Goal: Information Seeking & Learning: Compare options

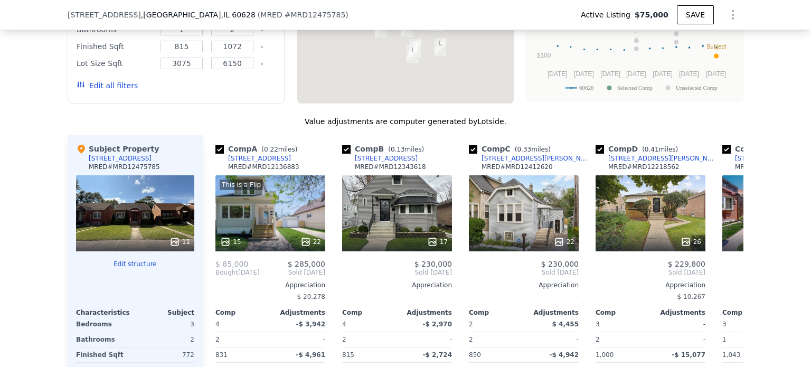
scroll to position [1208, 0]
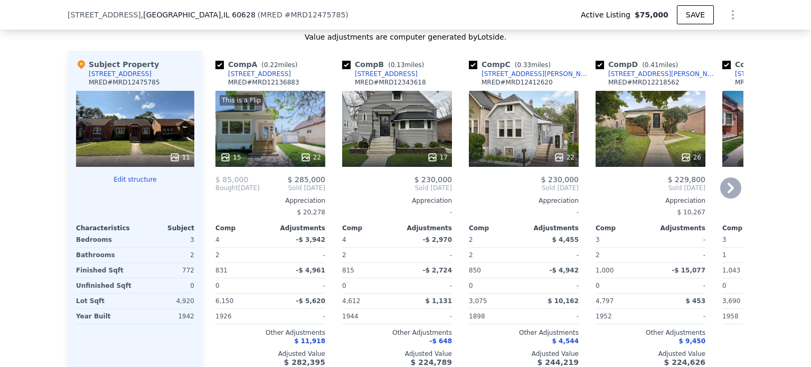
click at [216, 61] on input "checkbox" at bounding box center [219, 65] width 8 height 8
checkbox input "false"
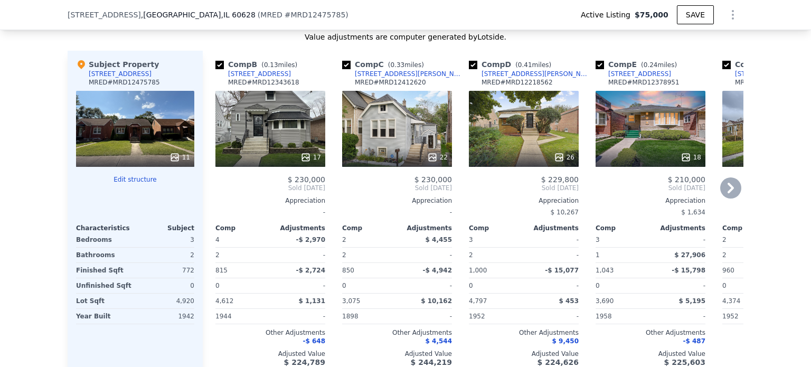
click at [469, 61] on input "checkbox" at bounding box center [473, 65] width 8 height 8
checkbox input "false"
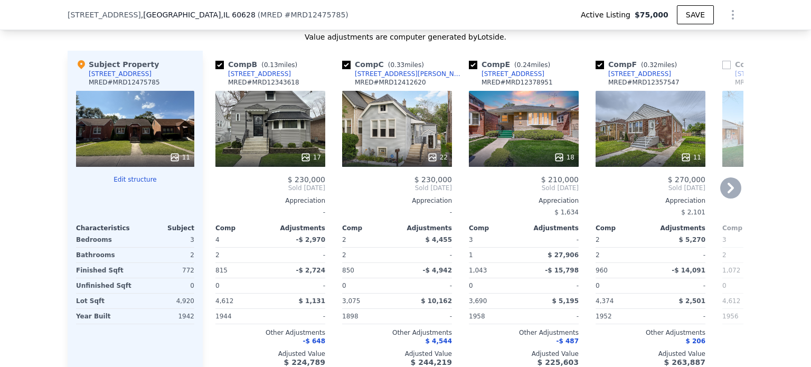
click at [469, 61] on input "checkbox" at bounding box center [473, 65] width 8 height 8
checkbox input "false"
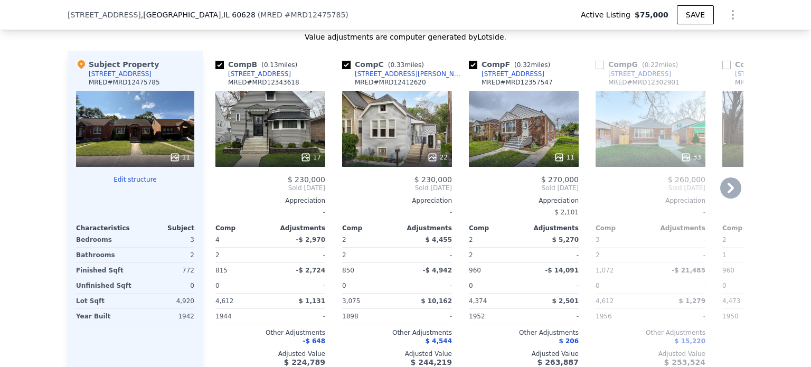
click at [469, 61] on input "checkbox" at bounding box center [473, 65] width 8 height 8
checkbox input "false"
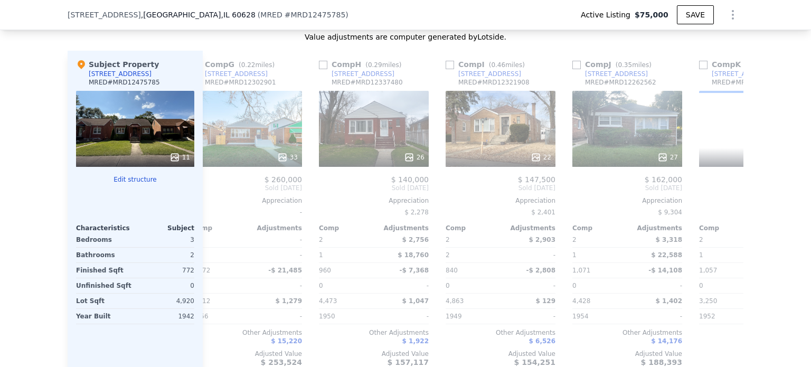
scroll to position [0, 277]
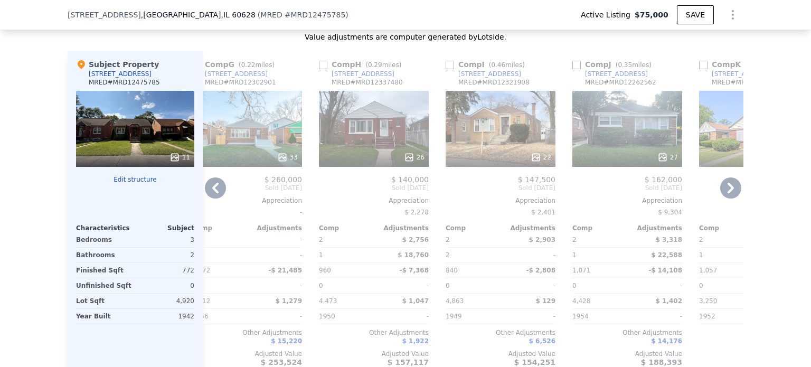
drag, startPoint x: 447, startPoint y: 59, endPoint x: 441, endPoint y: 65, distance: 8.6
click at [447, 61] on input "checkbox" at bounding box center [450, 65] width 8 height 8
checkbox input "true"
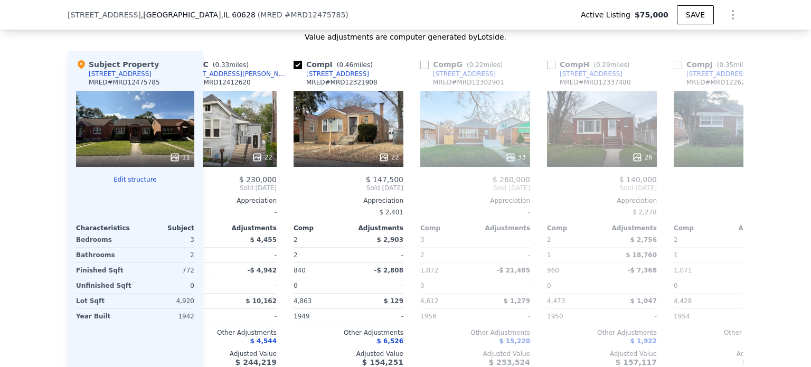
scroll to position [0, 168]
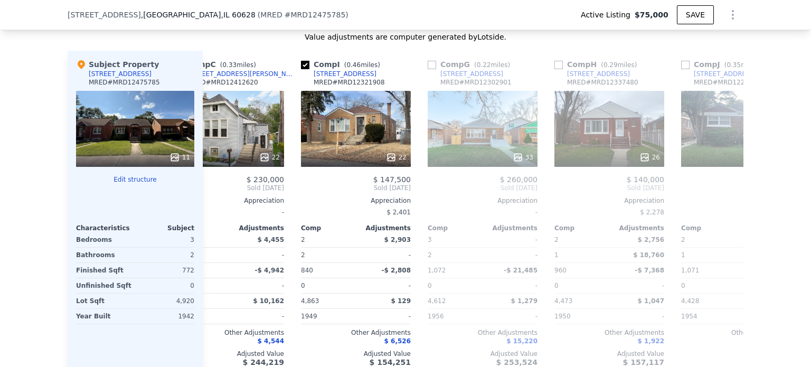
click at [366, 128] on div "22" at bounding box center [356, 129] width 110 height 76
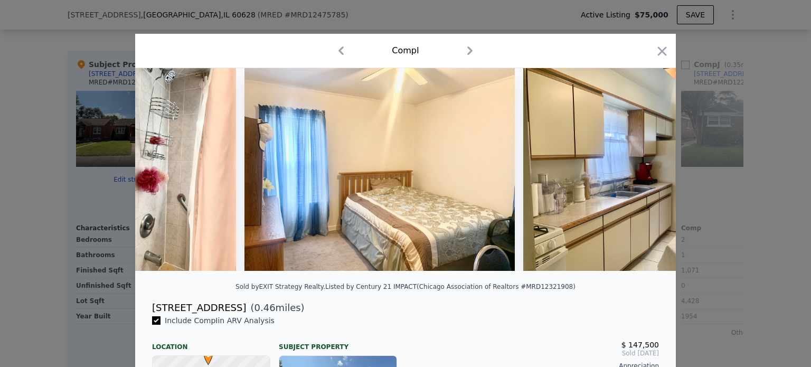
scroll to position [0, 1306]
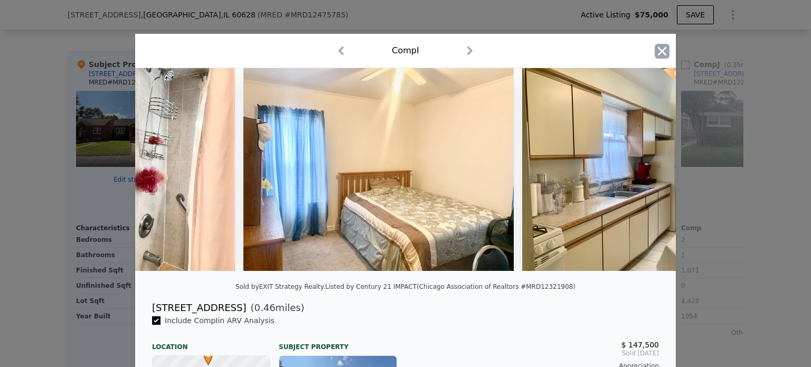
click at [658, 52] on icon "button" at bounding box center [662, 50] width 9 height 9
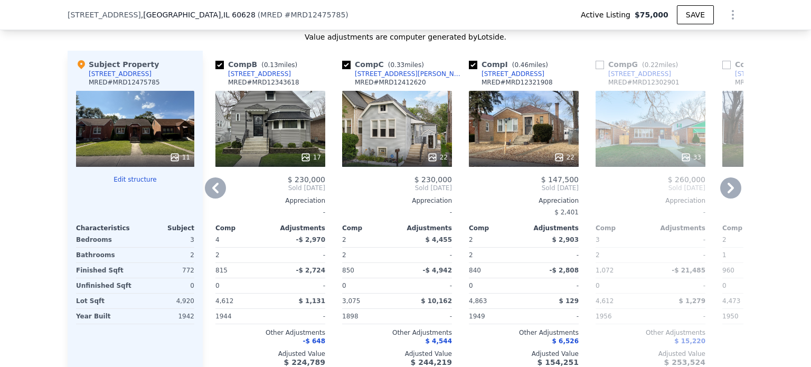
click at [276, 185] on div "$ 230,000 Sold [DATE] Appreciation - Comp Adjustments 4 -$ 2,970 2 - 815 -$ 2,7…" at bounding box center [270, 270] width 110 height 191
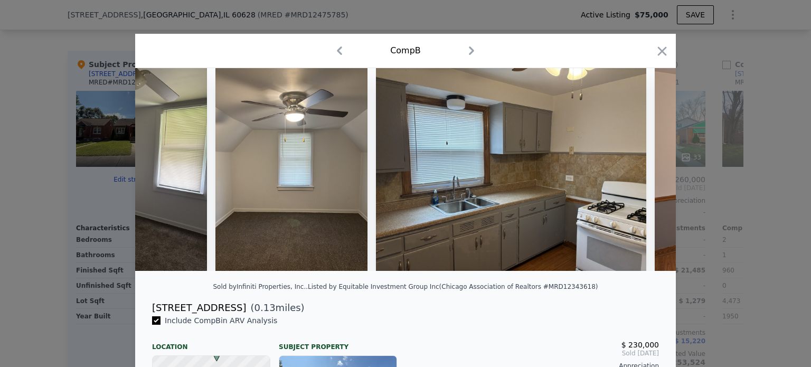
scroll to position [0, 1277]
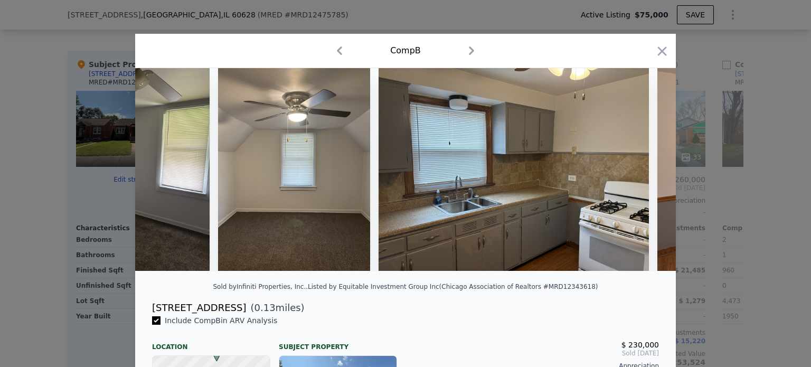
drag, startPoint x: 147, startPoint y: 316, endPoint x: 277, endPoint y: 315, distance: 129.9
click at [277, 315] on div "[STREET_ADDRESS] ( 0.13 miles)" at bounding box center [406, 307] width 524 height 15
copy div "[STREET_ADDRESS] ( 0.13 miles)"
click at [657, 46] on icon "button" at bounding box center [662, 51] width 15 height 15
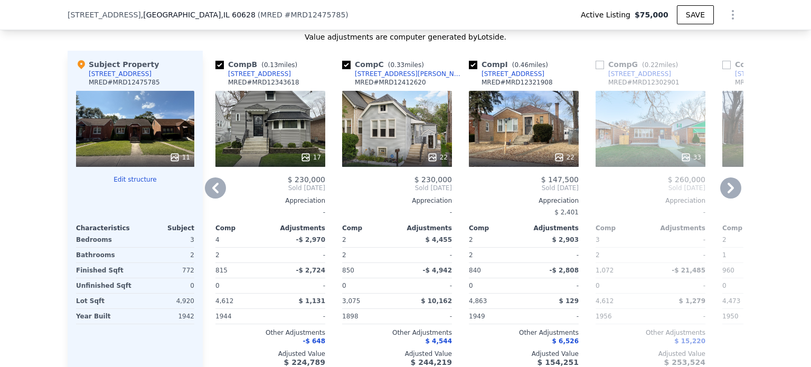
click at [376, 124] on div "22" at bounding box center [397, 129] width 110 height 76
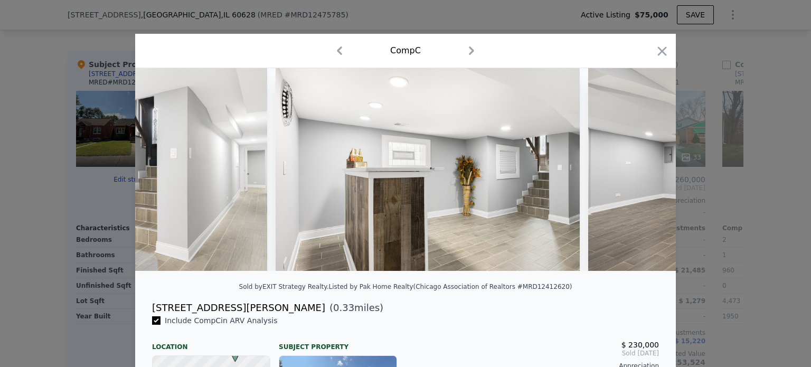
scroll to position [0, 3299]
drag, startPoint x: 289, startPoint y: 318, endPoint x: 135, endPoint y: 313, distance: 154.3
click at [135, 313] on div "[STREET_ADDRESS][PERSON_NAME] ( 0.33 miles)" at bounding box center [405, 307] width 541 height 15
copy div "[STREET_ADDRESS][PERSON_NAME] ( 0.33 miles)"
click at [658, 51] on icon "button" at bounding box center [662, 50] width 9 height 9
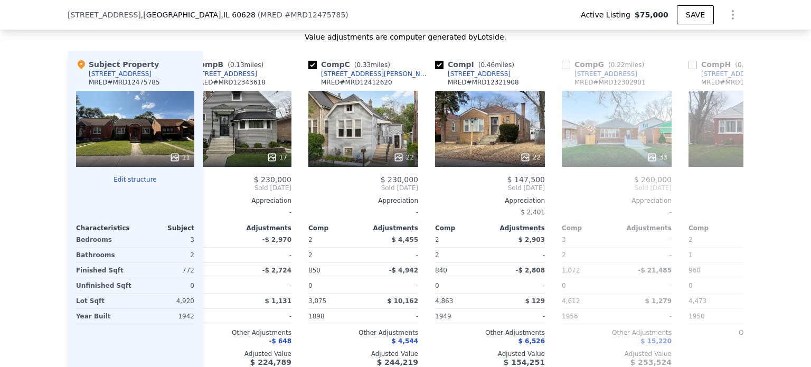
scroll to position [0, 35]
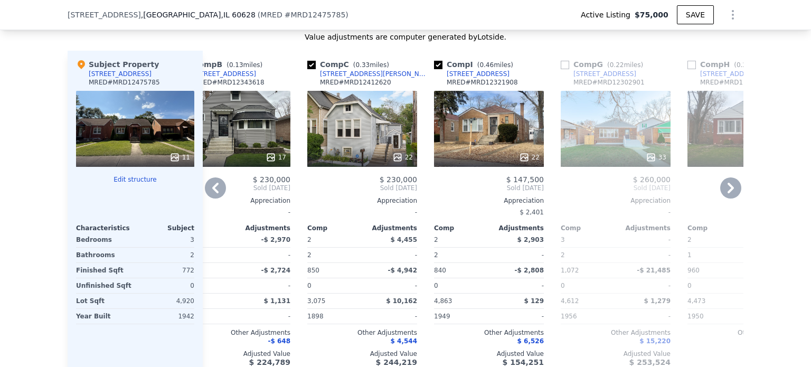
click at [479, 119] on div "22" at bounding box center [489, 129] width 110 height 76
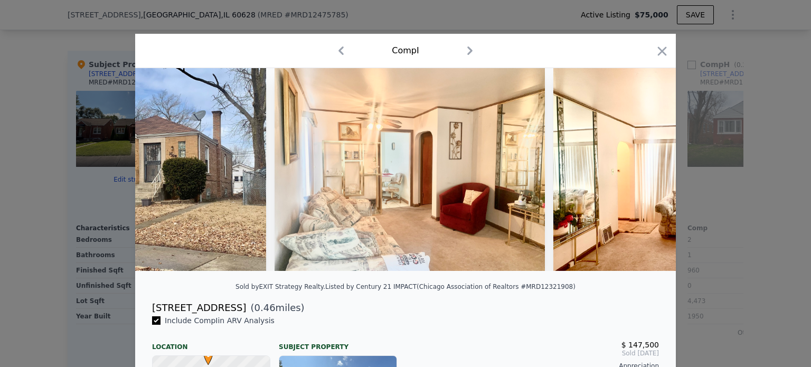
scroll to position [0, 117]
drag, startPoint x: 264, startPoint y: 319, endPoint x: 149, endPoint y: 318, distance: 114.6
click at [149, 315] on div "[STREET_ADDRESS] ( 0.46 miles)" at bounding box center [406, 307] width 524 height 15
copy div "[STREET_ADDRESS] ( 0.46 miles)"
click at [659, 53] on icon "button" at bounding box center [662, 51] width 15 height 15
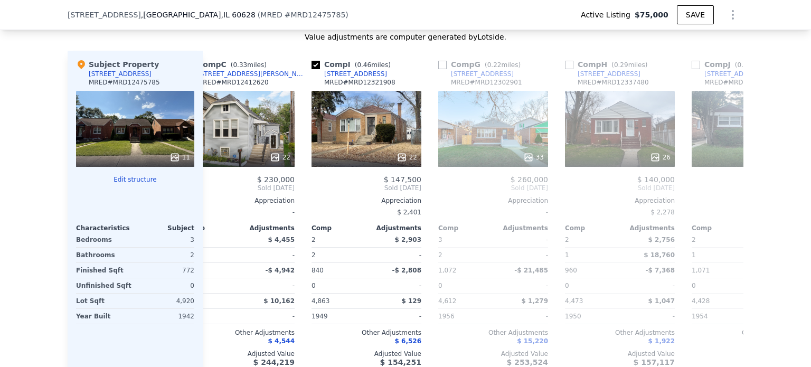
scroll to position [0, 261]
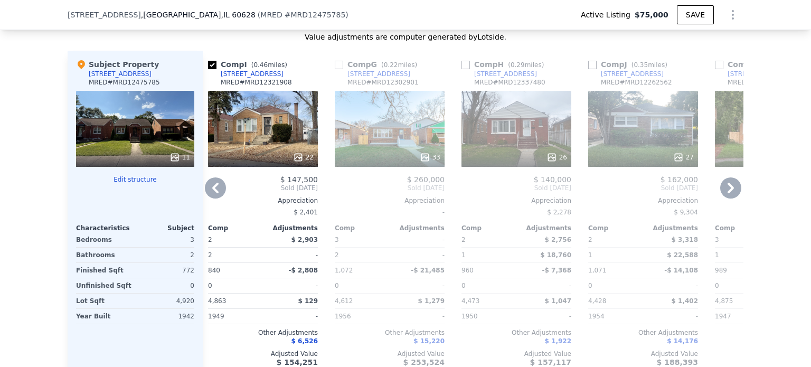
click at [519, 196] on div "Appreciation" at bounding box center [517, 200] width 110 height 8
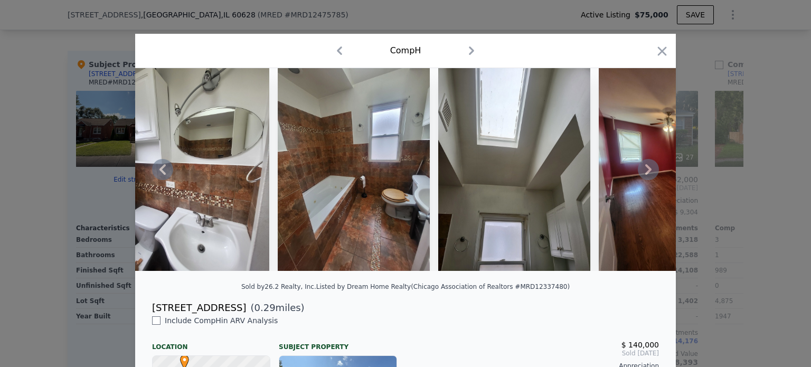
scroll to position [127, 0]
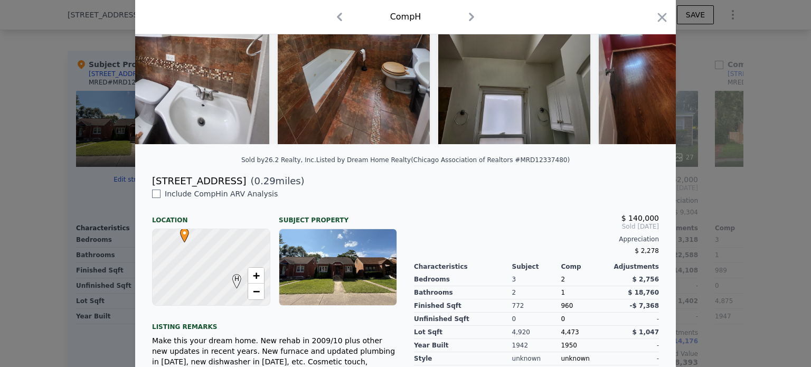
drag, startPoint x: 275, startPoint y: 189, endPoint x: 147, endPoint y: 182, distance: 127.5
click at [147, 182] on div "[STREET_ADDRESS] ( 0.29 miles)" at bounding box center [406, 181] width 524 height 15
copy div "[STREET_ADDRESS] ( 0.29 miles)"
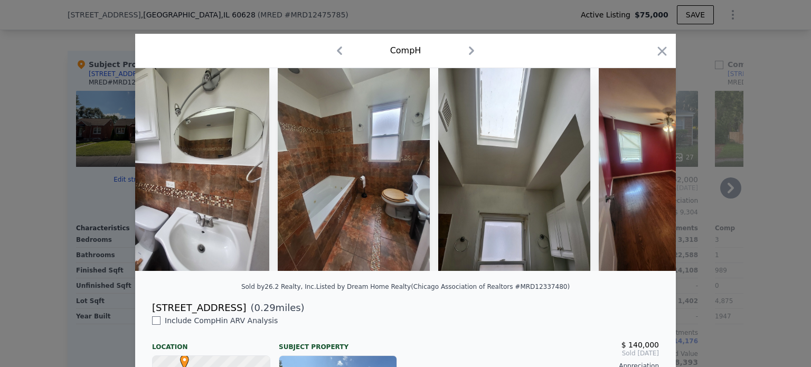
click at [655, 52] on icon "button" at bounding box center [662, 51] width 15 height 15
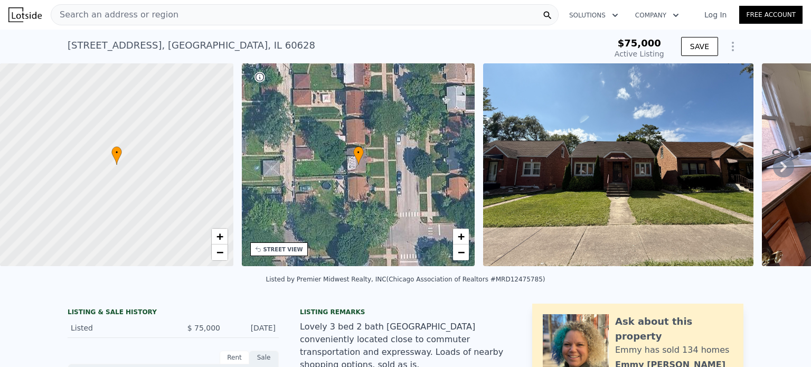
click at [243, 11] on div "Search an address or region" at bounding box center [305, 14] width 508 height 21
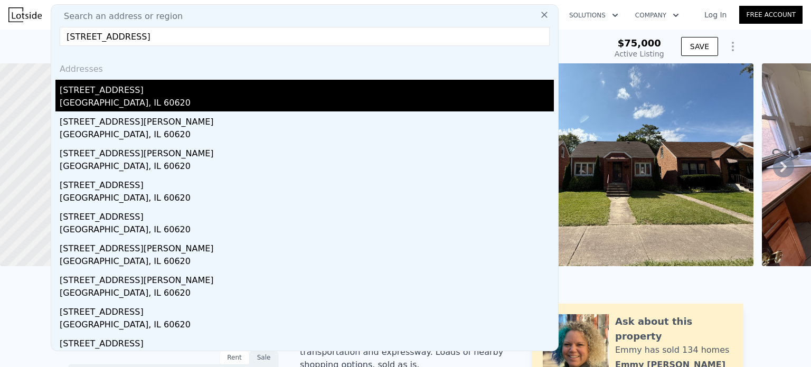
type input "[STREET_ADDRESS]"
click at [165, 98] on div "[GEOGRAPHIC_DATA], IL 60620" at bounding box center [307, 104] width 494 height 15
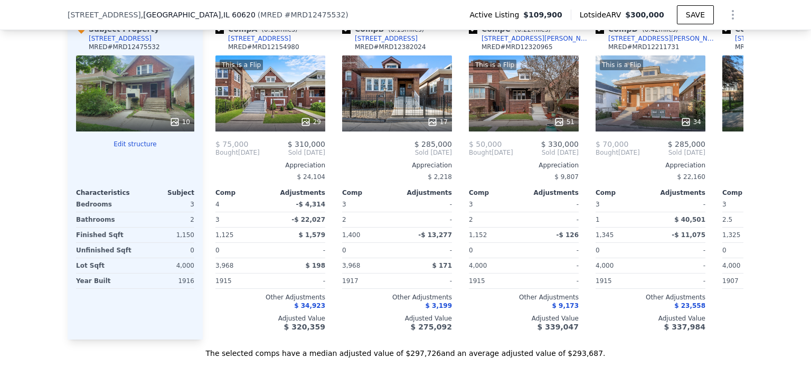
scroll to position [1092, 0]
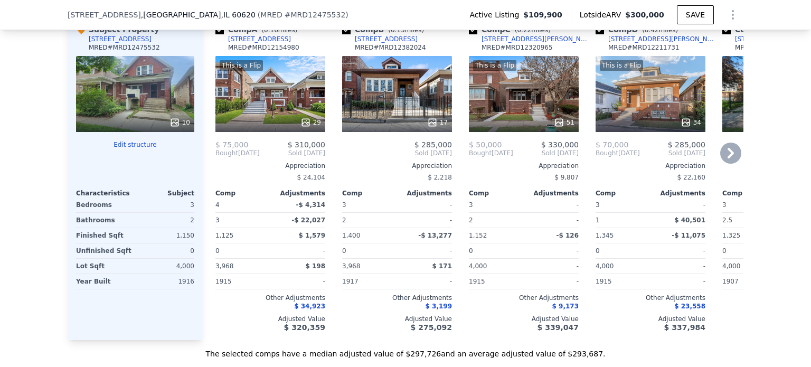
click at [345, 34] on input "checkbox" at bounding box center [346, 30] width 8 height 8
checkbox input "false"
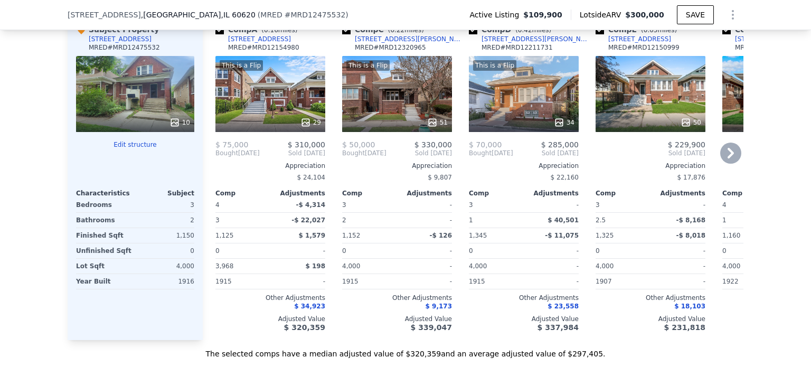
click at [469, 34] on input "checkbox" at bounding box center [473, 30] width 8 height 8
checkbox input "false"
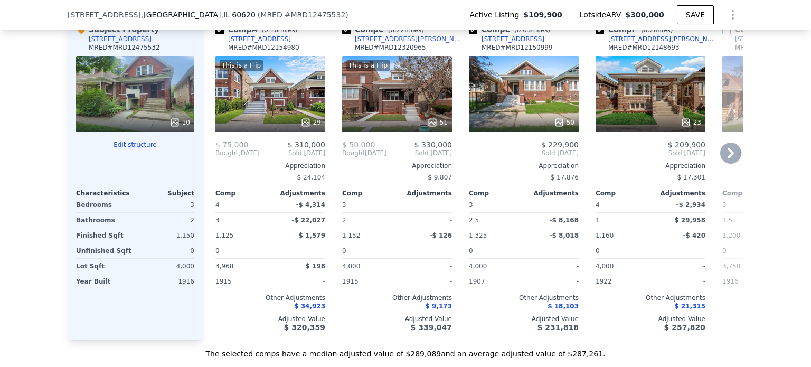
click at [469, 34] on input "checkbox" at bounding box center [473, 30] width 8 height 8
checkbox input "false"
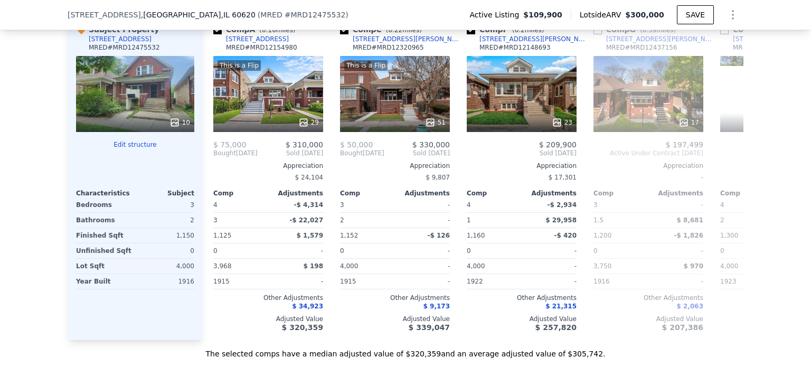
scroll to position [0, 0]
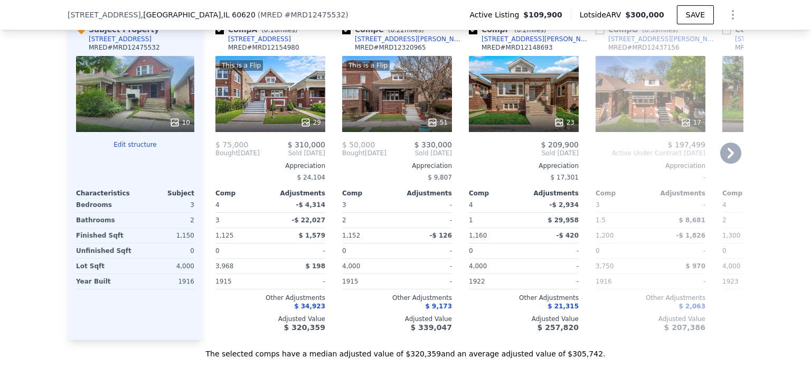
click at [471, 34] on input "checkbox" at bounding box center [473, 30] width 8 height 8
checkbox input "false"
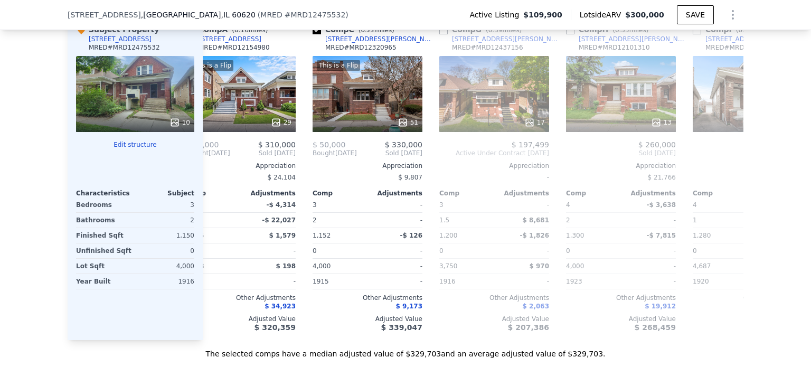
scroll to position [0, 21]
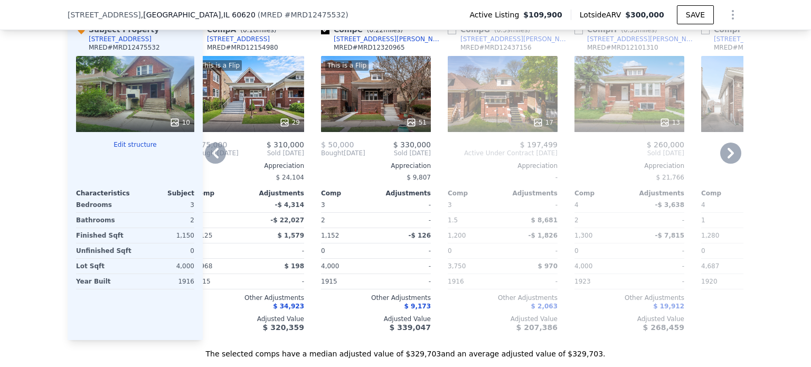
drag, startPoint x: 446, startPoint y: 36, endPoint x: 426, endPoint y: 88, distance: 55.3
click at [448, 34] on input "checkbox" at bounding box center [452, 30] width 8 height 8
checkbox input "true"
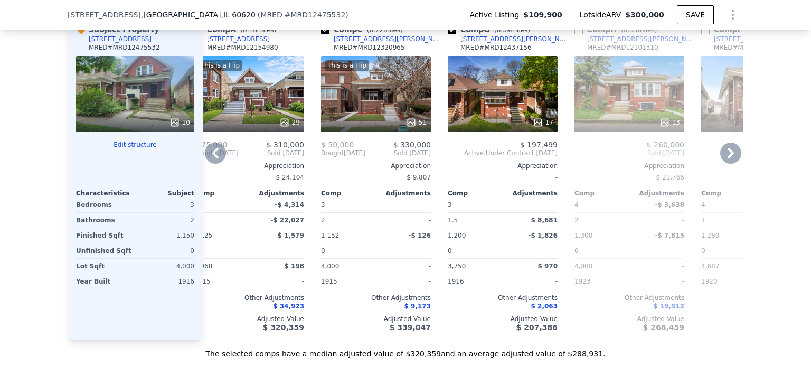
scroll to position [0, 0]
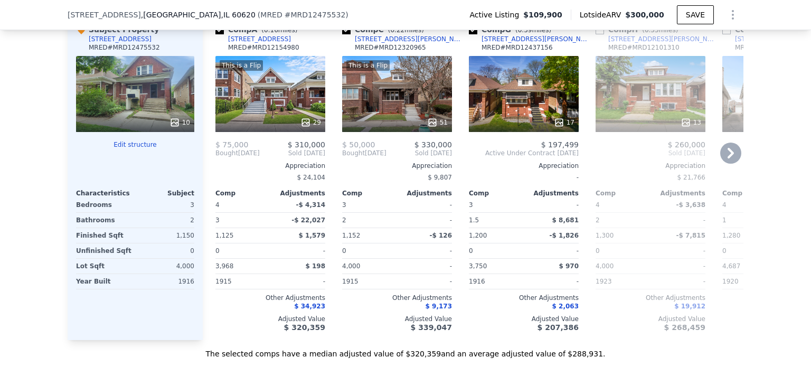
click at [285, 71] on div "This is a Flip" at bounding box center [270, 65] width 101 height 11
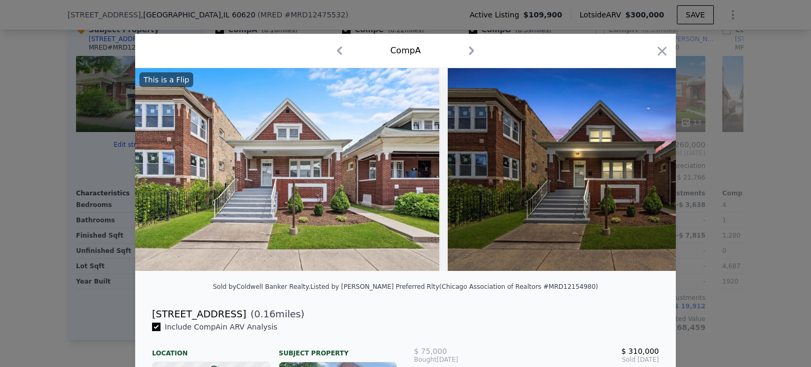
drag, startPoint x: 264, startPoint y: 321, endPoint x: 147, endPoint y: 323, distance: 117.2
click at [147, 322] on div "[STREET_ADDRESS] ( 0.16 miles)" at bounding box center [406, 314] width 524 height 15
copy div "[STREET_ADDRESS] ( 0.16 miles)"
click at [659, 53] on icon "button" at bounding box center [662, 51] width 15 height 15
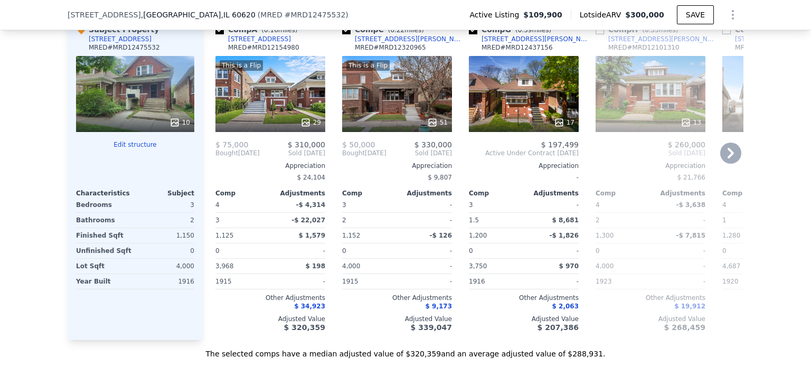
click at [406, 99] on div "This is a Flip 51" at bounding box center [397, 94] width 110 height 76
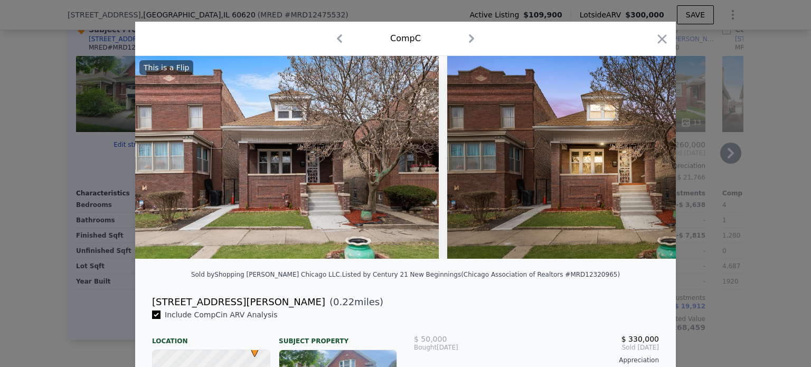
scroll to position [16, 0]
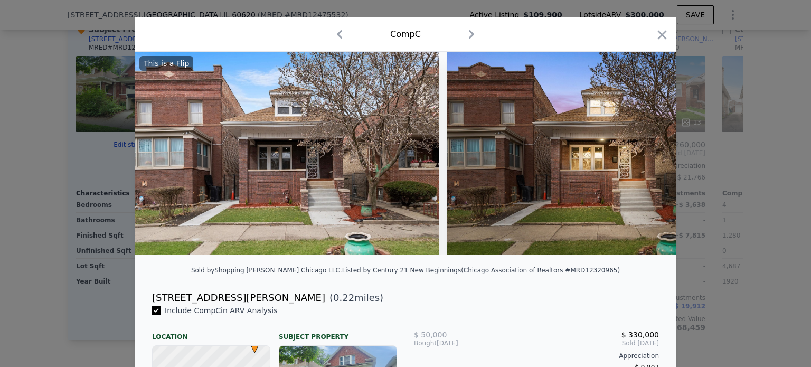
drag, startPoint x: 274, startPoint y: 306, endPoint x: 148, endPoint y: 306, distance: 125.7
click at [148, 305] on div "[STREET_ADDRESS][PERSON_NAME] ( 0.22 miles)" at bounding box center [406, 297] width 524 height 15
copy div "[STREET_ADDRESS][PERSON_NAME] ( 0.22 miles)"
click at [658, 32] on icon "button" at bounding box center [662, 34] width 9 height 9
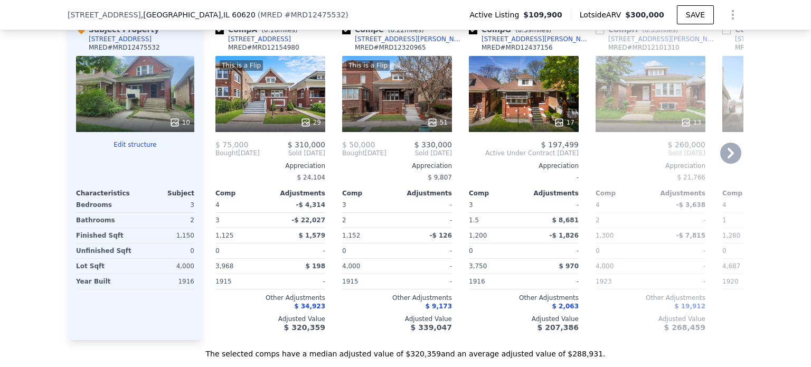
click at [496, 98] on div "17" at bounding box center [524, 94] width 110 height 76
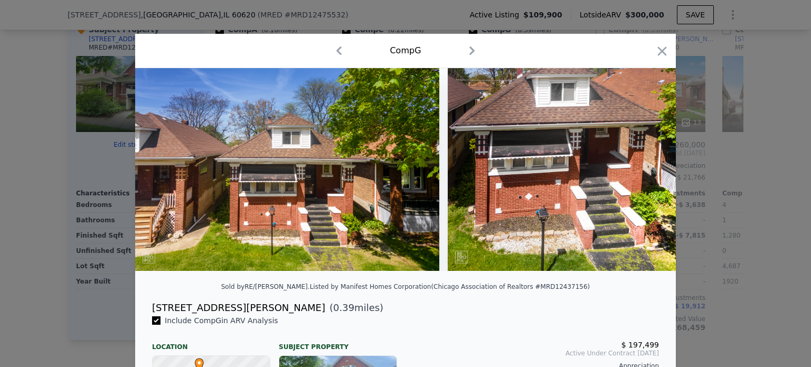
drag, startPoint x: 279, startPoint y: 318, endPoint x: 150, endPoint y: 317, distance: 128.9
click at [150, 315] on div "[STREET_ADDRESS][PERSON_NAME] ( 0.39 miles)" at bounding box center [406, 307] width 524 height 15
copy div "[STREET_ADDRESS][PERSON_NAME] ( 0.39 miles)"
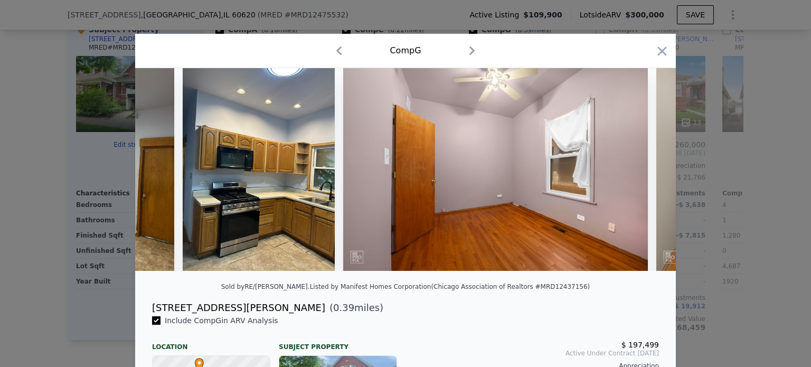
scroll to position [0, 1367]
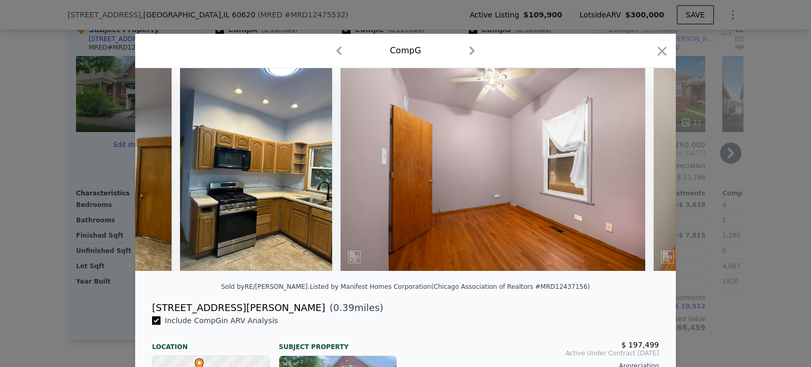
click at [658, 50] on icon "button" at bounding box center [662, 50] width 9 height 9
